Goal: Transaction & Acquisition: Purchase product/service

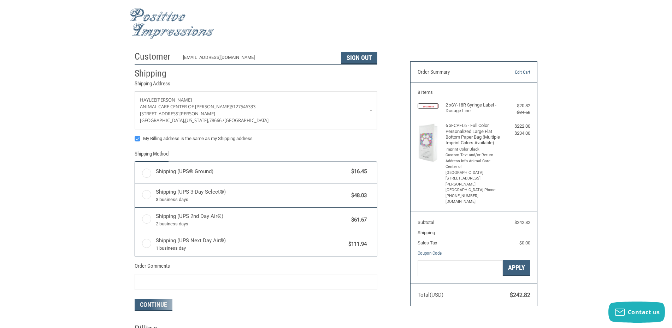
radio input "true"
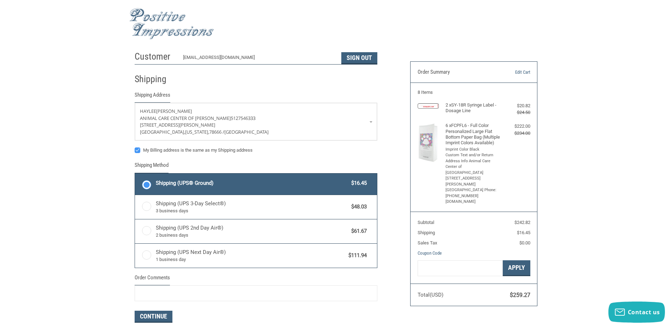
click at [232, 181] on span "Shipping (UPS® Ground)" at bounding box center [252, 183] width 192 height 8
click at [135, 175] on input "Shipping (UPS® Ground) $16.45" at bounding box center [135, 174] width 0 height 0
click at [371, 123] on link "[PERSON_NAME] Animal Care Center of [PERSON_NAME] 5127546333 [STREET_ADDRESS][P…" at bounding box center [256, 121] width 242 height 37
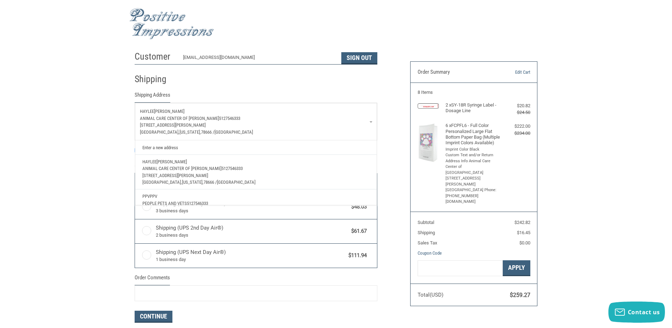
click at [371, 123] on link "[PERSON_NAME] Animal Care Center of [PERSON_NAME] 5127546333 [STREET_ADDRESS][P…" at bounding box center [256, 121] width 242 height 37
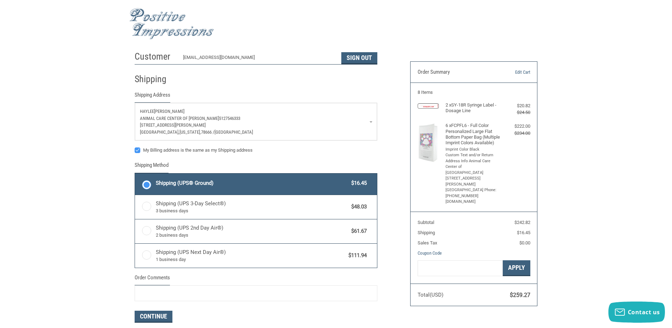
click at [167, 128] on span "[STREET_ADDRESS][PERSON_NAME]" at bounding box center [173, 125] width 66 height 5
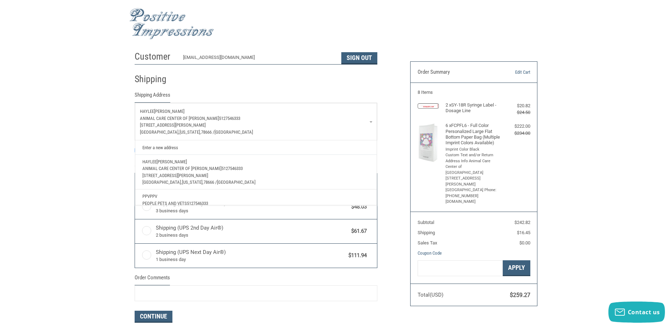
click at [142, 166] on link "[PERSON_NAME] Animal Care Center of [PERSON_NAME] 5127546333 [STREET_ADDRESS][P…" at bounding box center [256, 172] width 234 height 35
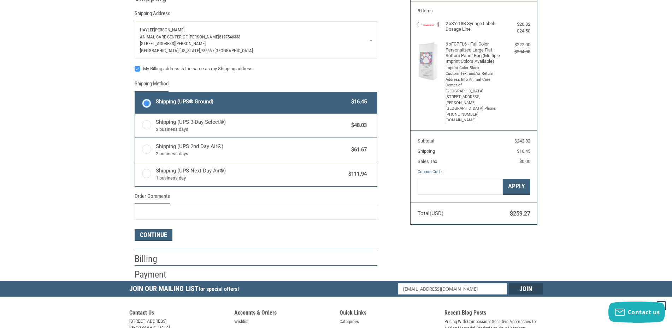
scroll to position [106, 0]
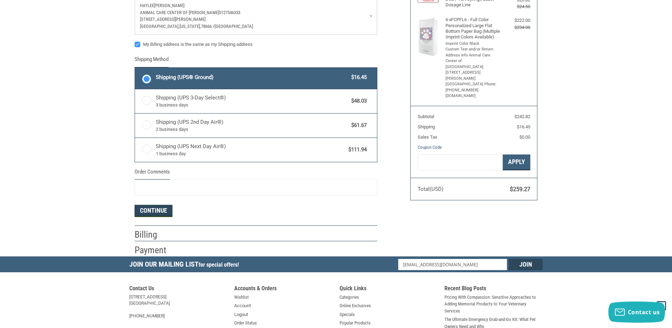
click at [154, 209] on button "Continue" at bounding box center [154, 211] width 38 height 12
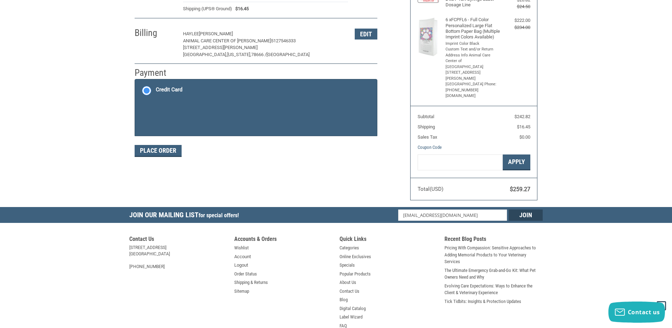
scroll to position [105, 0]
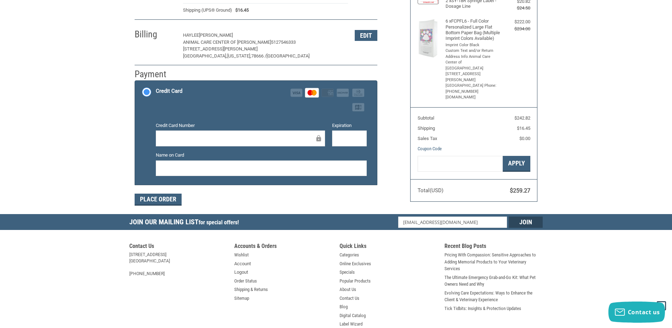
click at [344, 133] on div at bounding box center [349, 139] width 35 height 16
click at [175, 197] on button "Place Order" at bounding box center [158, 200] width 47 height 12
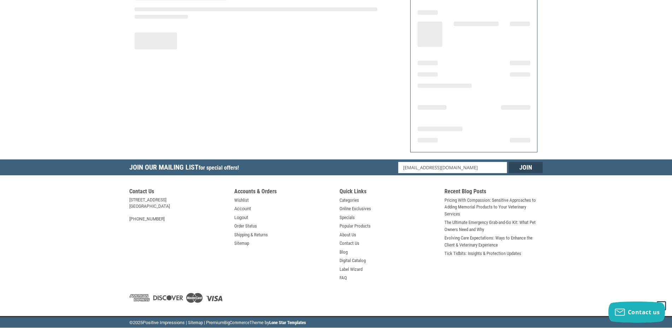
scroll to position [78, 0]
